Goal: Transaction & Acquisition: Book appointment/travel/reservation

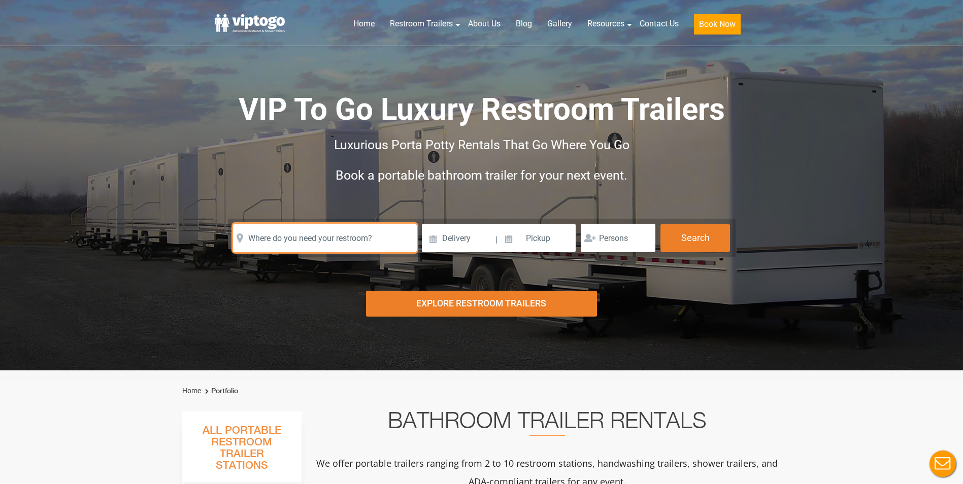
click at [336, 247] on input "text" at bounding box center [325, 238] width 184 height 28
click at [291, 244] on input "text" at bounding box center [325, 238] width 184 height 28
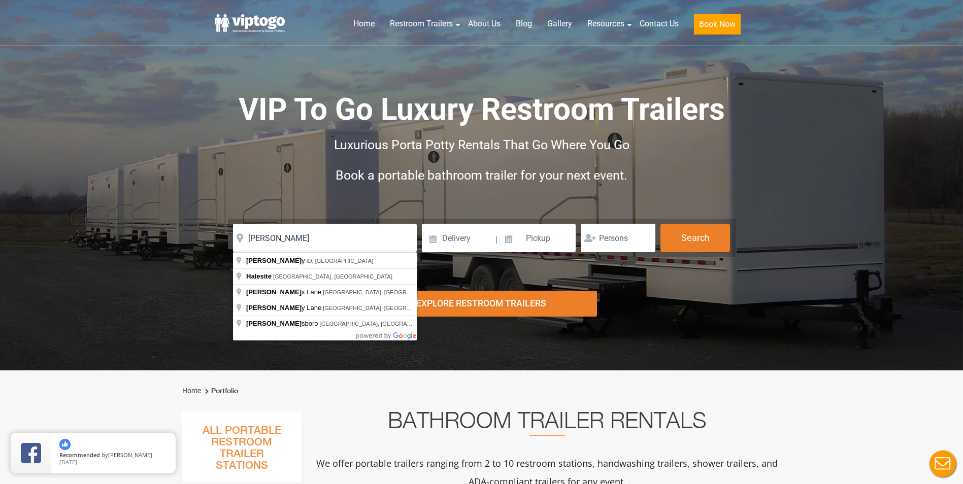
click at [553, 280] on div "Risk-Free Reservation! Free cancellation up to 48 hours before delivery. Book n…" at bounding box center [481, 185] width 963 height 371
click at [313, 237] on input "[PERSON_NAME]" at bounding box center [325, 238] width 184 height 28
type input "Hailey, [GEOGRAPHIC_DATA], [GEOGRAPHIC_DATA]"
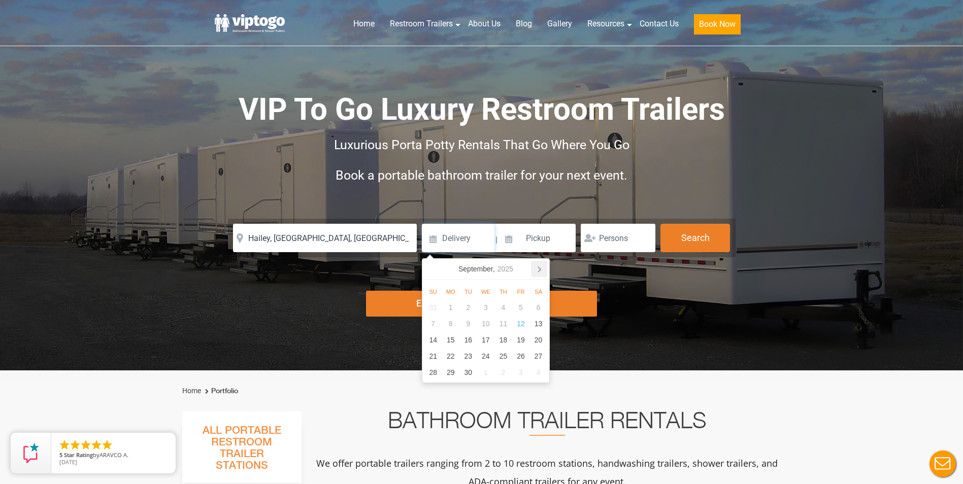
click at [540, 268] on icon at bounding box center [539, 269] width 16 height 16
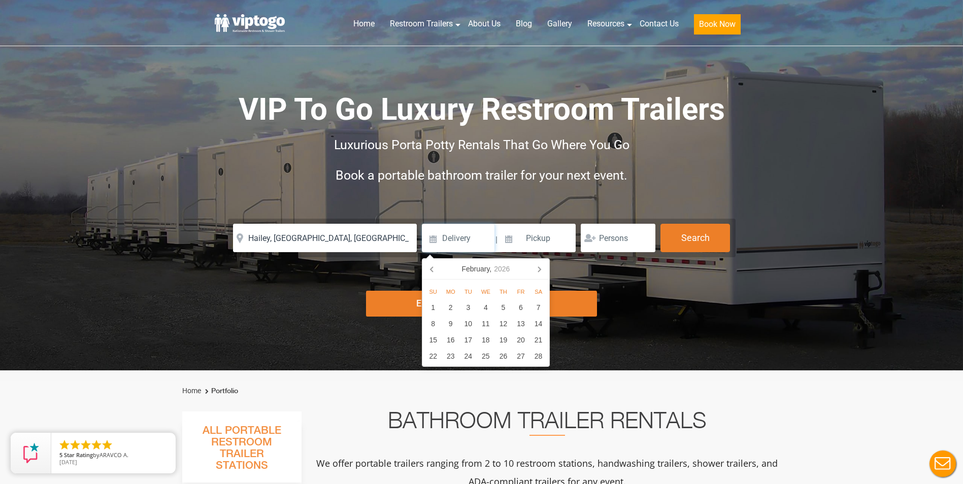
click at [540, 268] on icon at bounding box center [539, 269] width 16 height 16
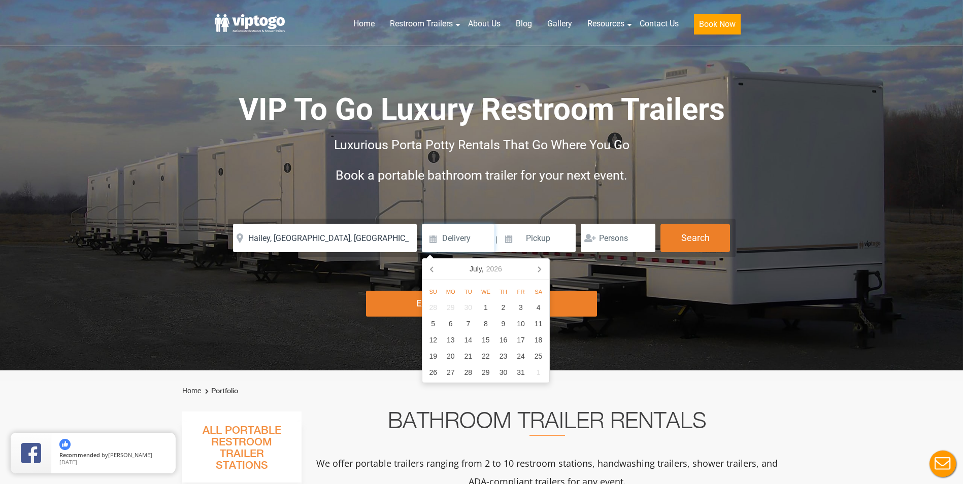
click at [540, 268] on icon at bounding box center [539, 269] width 16 height 16
click at [519, 341] on div "18" at bounding box center [521, 340] width 18 height 16
type input "[DATE]"
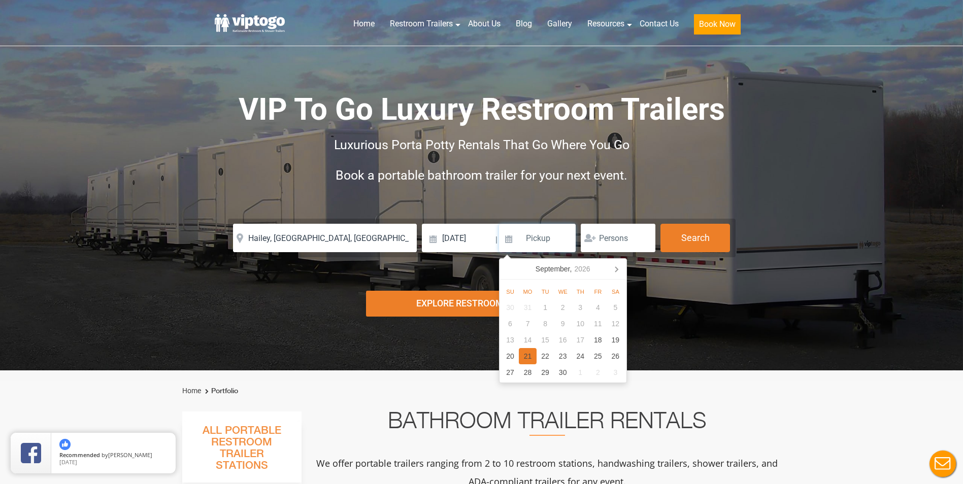
click at [525, 358] on div "21" at bounding box center [528, 356] width 18 height 16
type input "[DATE]"
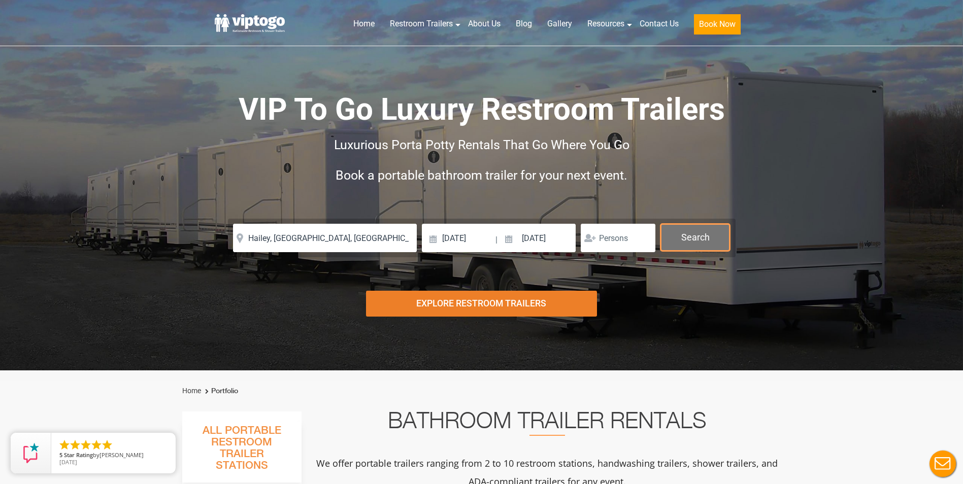
click at [687, 244] on button "Search" at bounding box center [696, 237] width 70 height 27
click at [687, 235] on button "Search" at bounding box center [696, 237] width 70 height 27
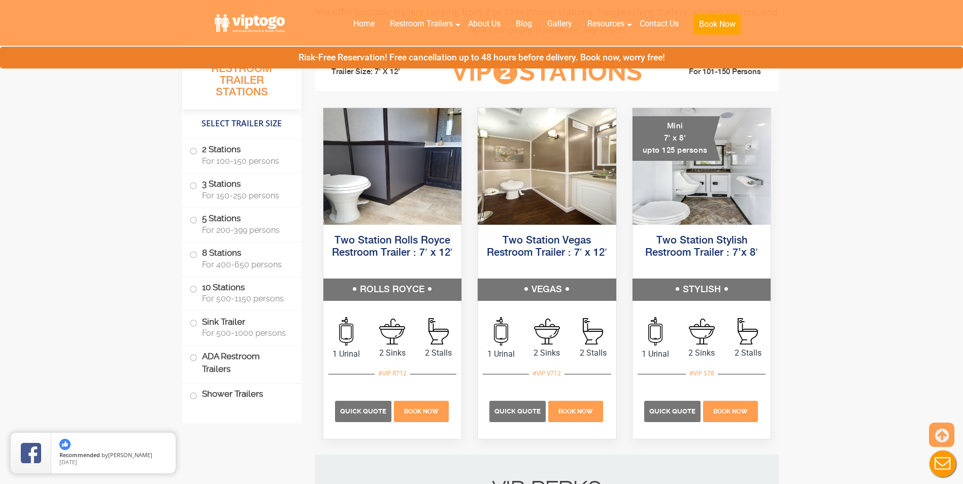
scroll to position [457, 0]
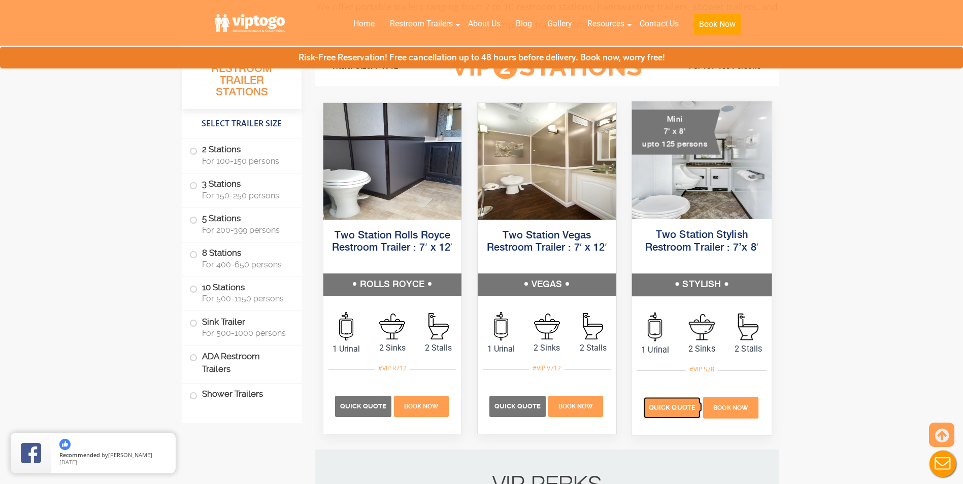
click at [675, 409] on span "Quick Quote" at bounding box center [672, 408] width 47 height 8
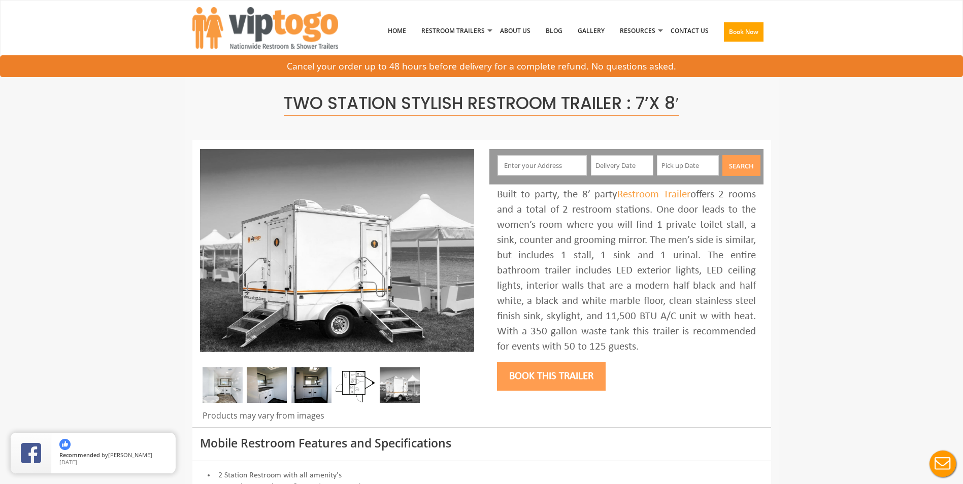
click at [538, 158] on input "text" at bounding box center [542, 165] width 89 height 20
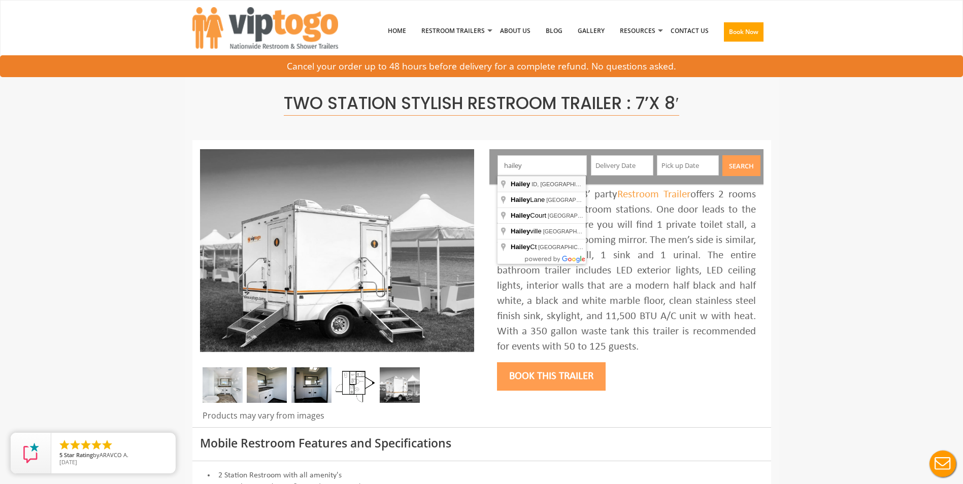
type input "Hailey, [GEOGRAPHIC_DATA], [GEOGRAPHIC_DATA]"
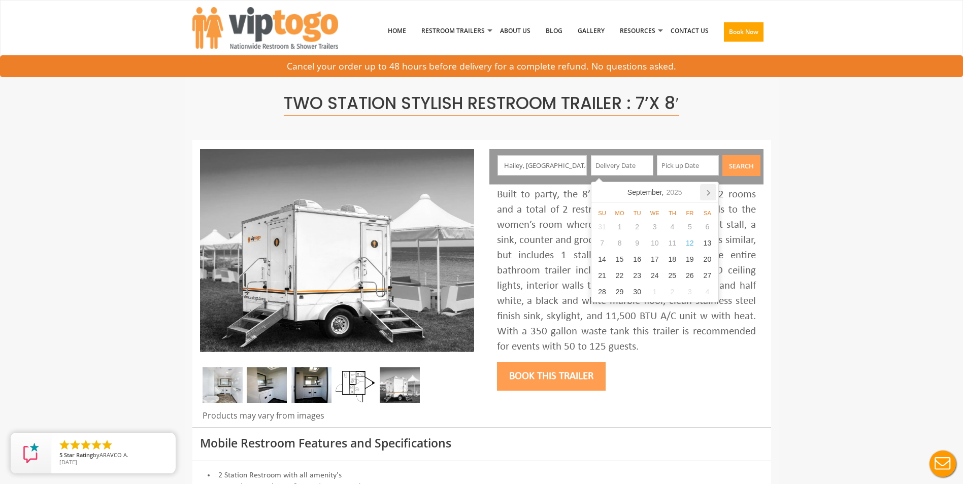
click at [710, 191] on icon at bounding box center [708, 192] width 16 height 16
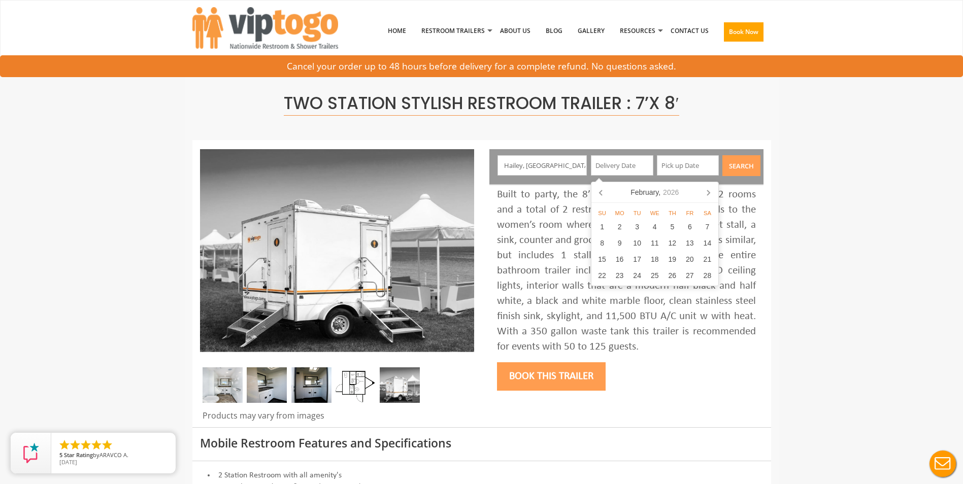
click at [710, 191] on icon at bounding box center [708, 192] width 16 height 16
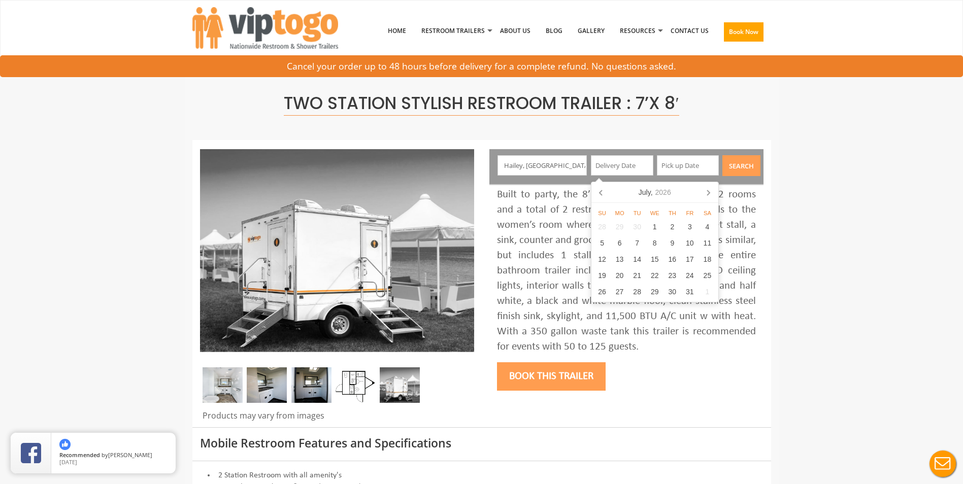
click at [710, 191] on icon at bounding box center [708, 192] width 16 height 16
click at [696, 258] on div "18" at bounding box center [690, 259] width 18 height 16
type input "[DATE]"
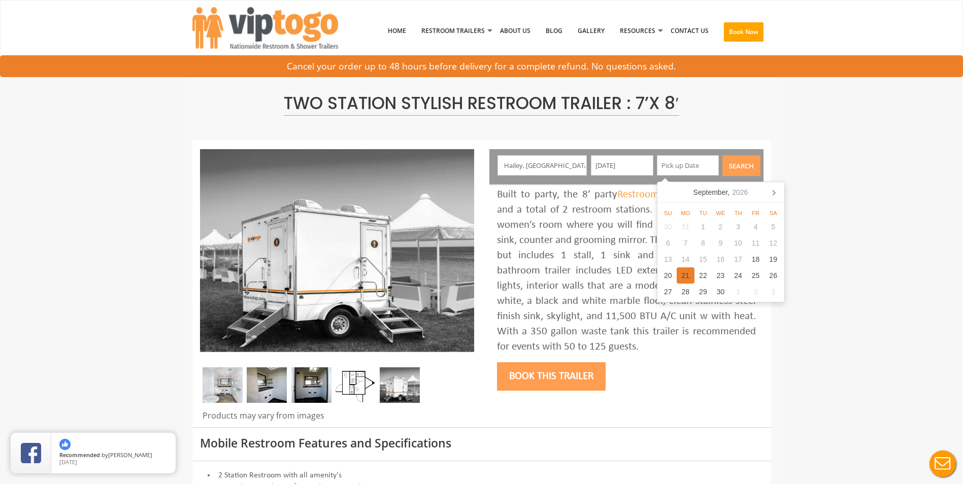
click at [692, 276] on div "21" at bounding box center [686, 276] width 18 height 16
type input "[DATE]"
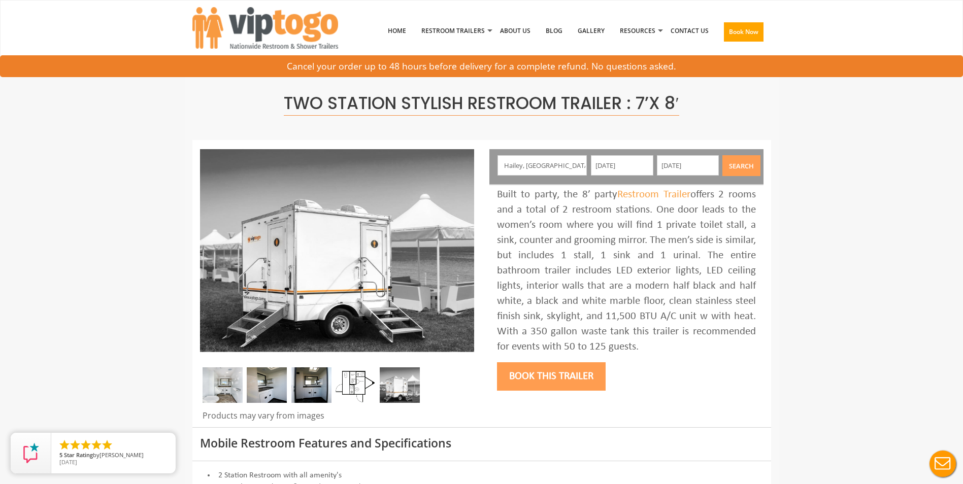
click at [741, 175] on button "Search" at bounding box center [741, 165] width 38 height 21
